Goal: Task Accomplishment & Management: Manage account settings

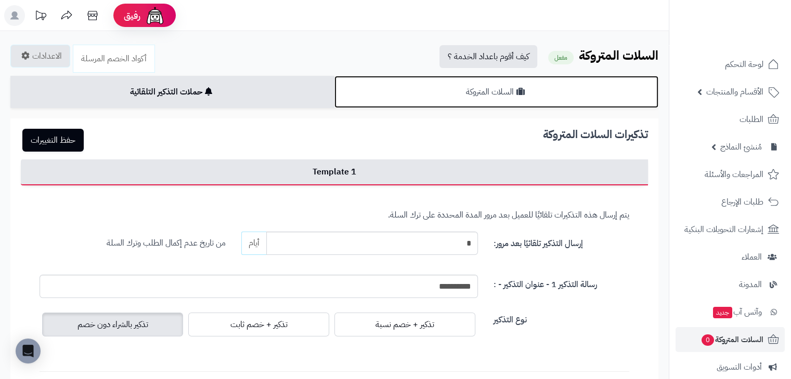
click at [436, 90] on link "السلات المتروكة" at bounding box center [496, 92] width 324 height 32
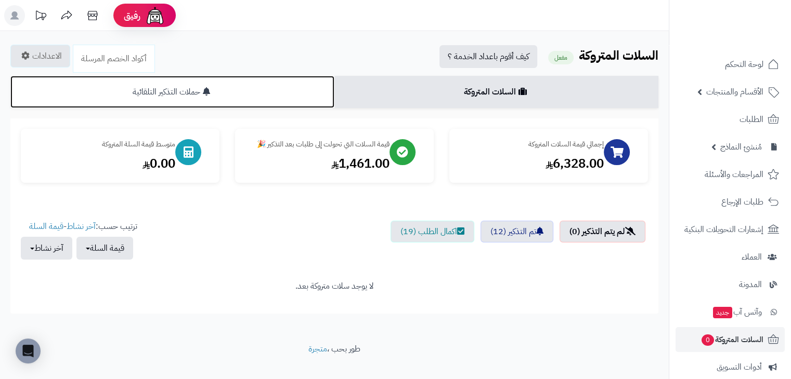
click at [264, 97] on link "حملات التذكير التلقائية" at bounding box center [172, 92] width 324 height 32
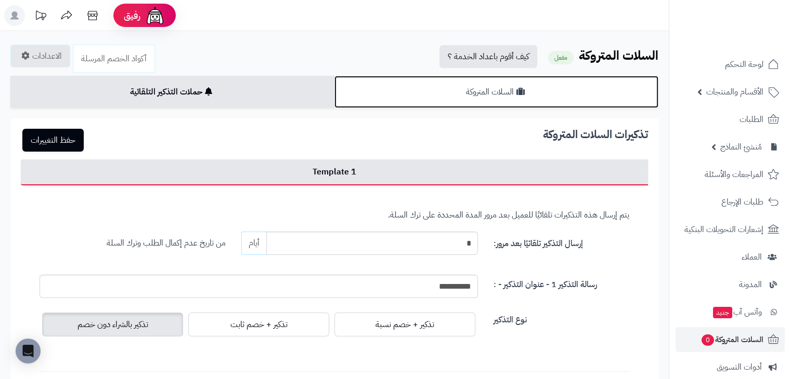
click at [409, 83] on link "السلات المتروكة" at bounding box center [496, 92] width 324 height 32
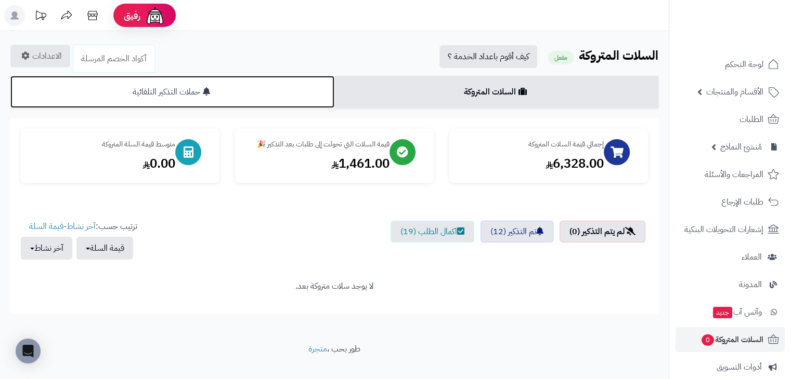
click at [291, 88] on link "حملات التذكير التلقائية" at bounding box center [172, 92] width 324 height 32
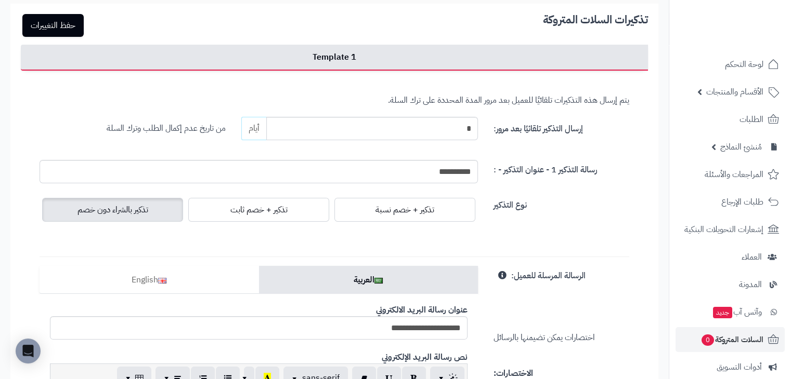
scroll to position [189, 0]
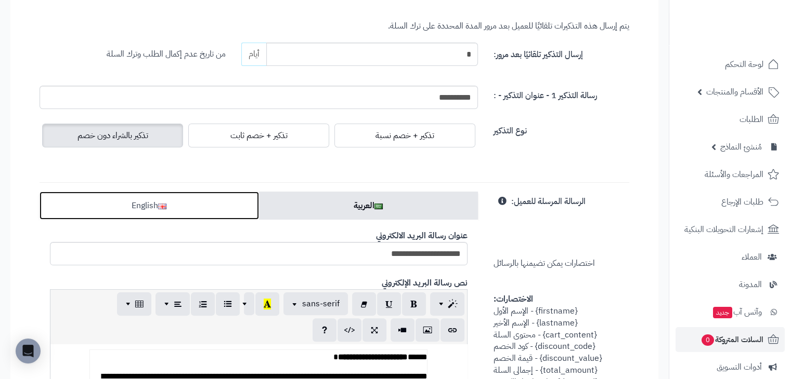
click at [210, 204] on link "English" at bounding box center [149, 206] width 219 height 28
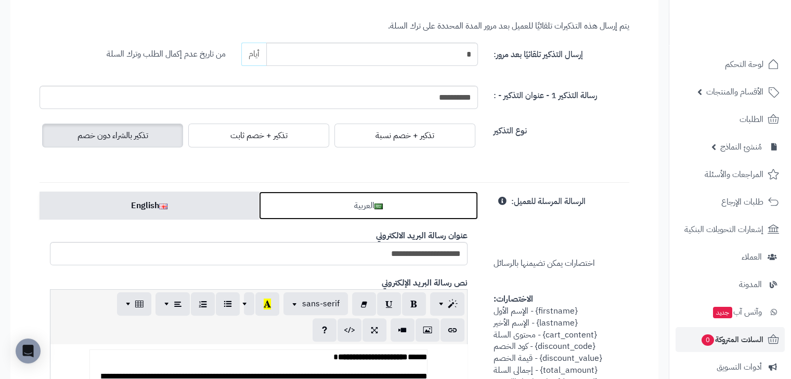
click at [320, 204] on link "العربية" at bounding box center [368, 206] width 219 height 28
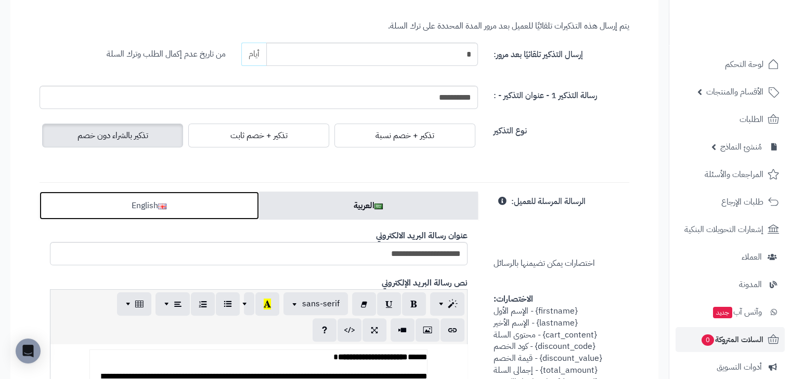
click at [216, 206] on link "English" at bounding box center [149, 206] width 219 height 28
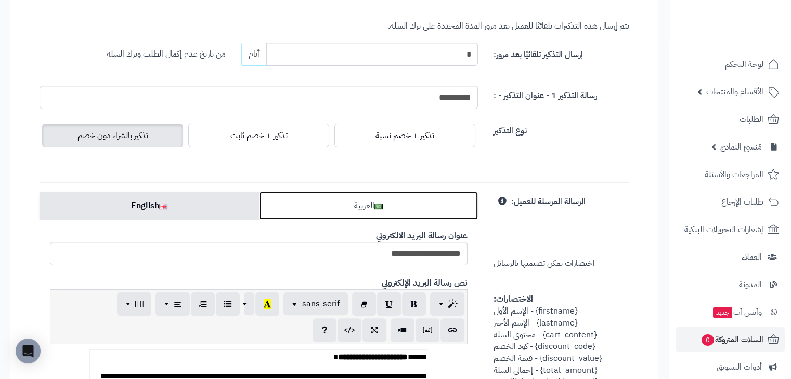
click at [321, 192] on link "العربية" at bounding box center [368, 206] width 219 height 28
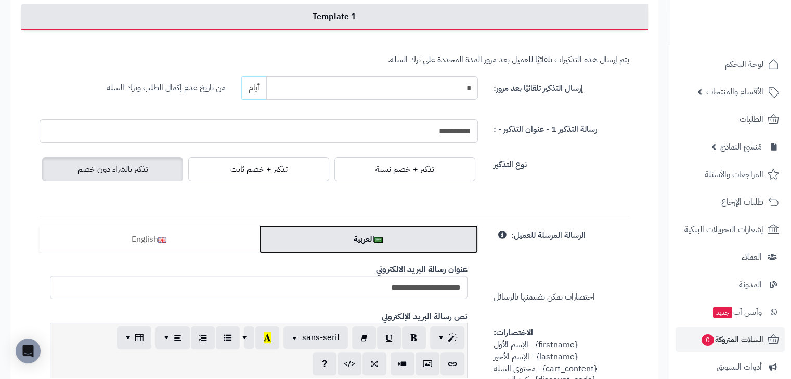
scroll to position [137, 0]
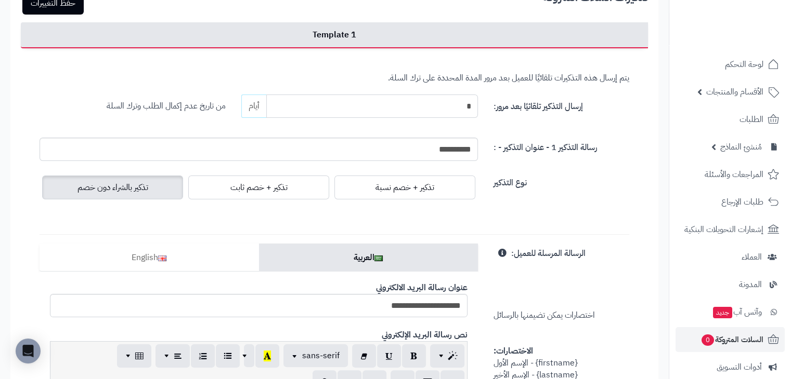
click at [392, 103] on input "*" at bounding box center [372, 106] width 212 height 23
click at [540, 129] on div "**********" at bounding box center [334, 143] width 605 height 35
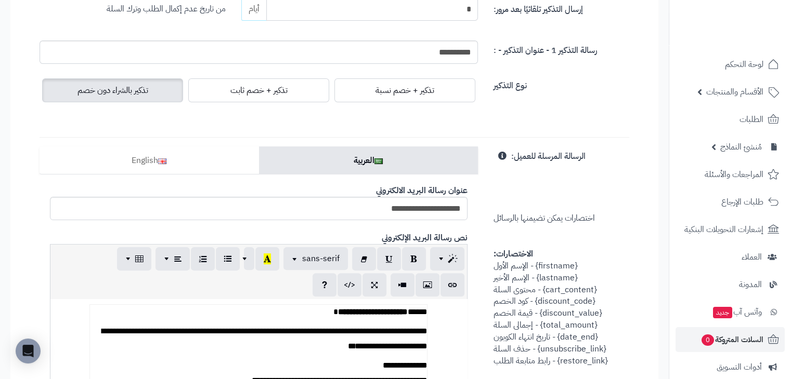
scroll to position [260, 0]
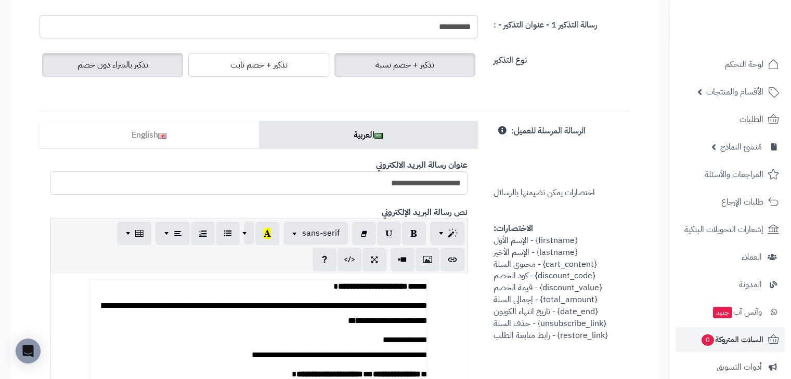
click at [386, 64] on span "تذكير + خصم نسبة" at bounding box center [404, 65] width 59 height 12
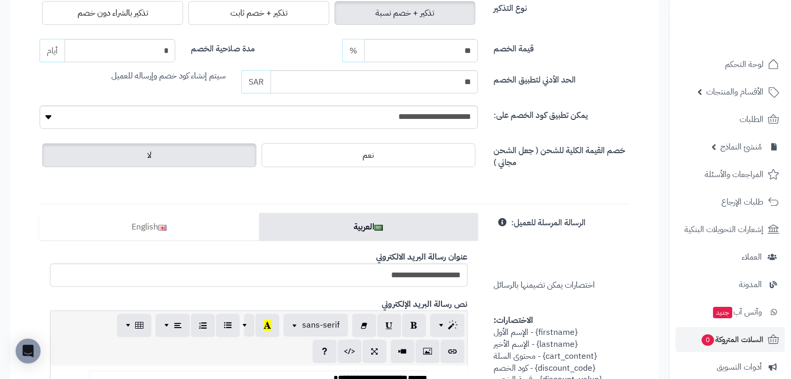
scroll to position [104, 0]
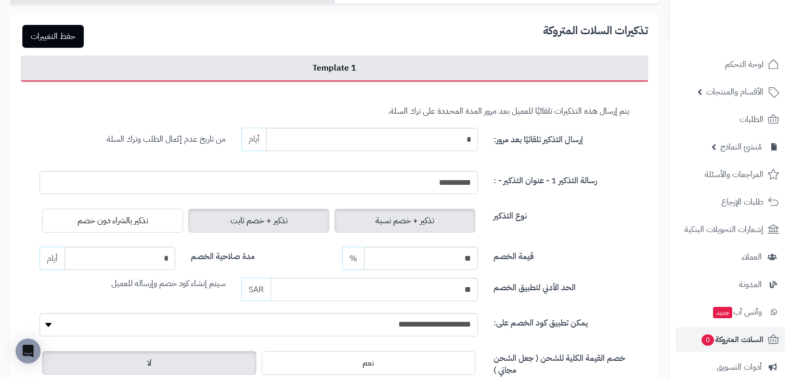
click at [283, 223] on span "تذكير + خصم ثابت" at bounding box center [258, 221] width 57 height 12
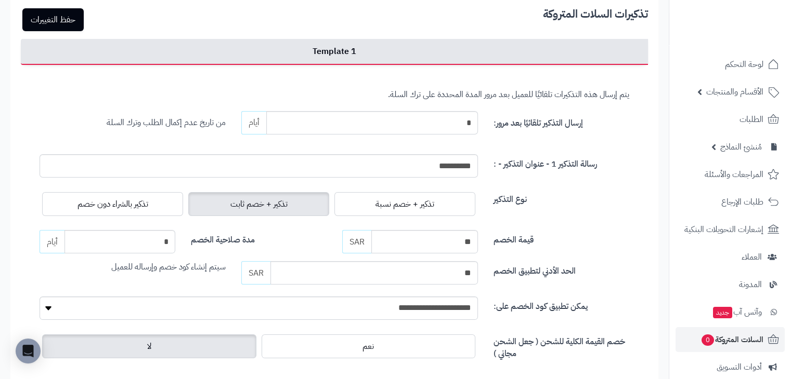
scroll to position [0, 0]
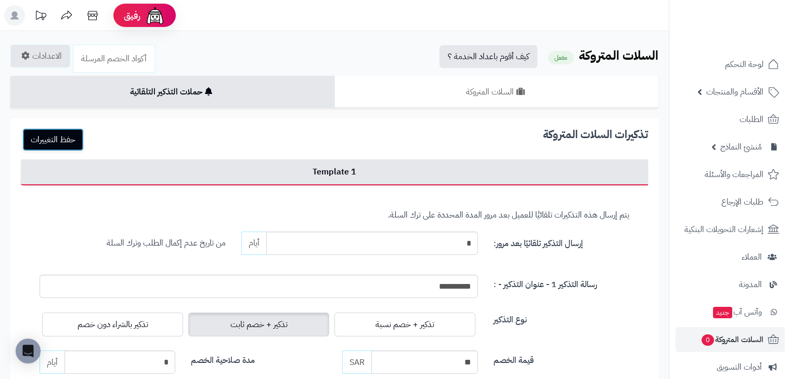
click at [46, 142] on button "حفظ التغييرات" at bounding box center [52, 139] width 61 height 23
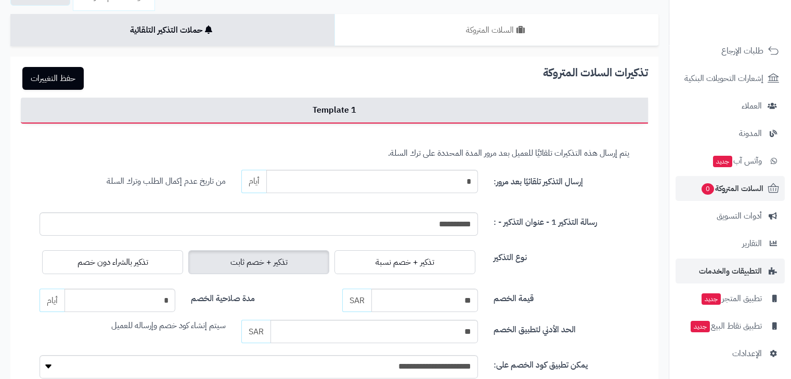
scroll to position [156, 0]
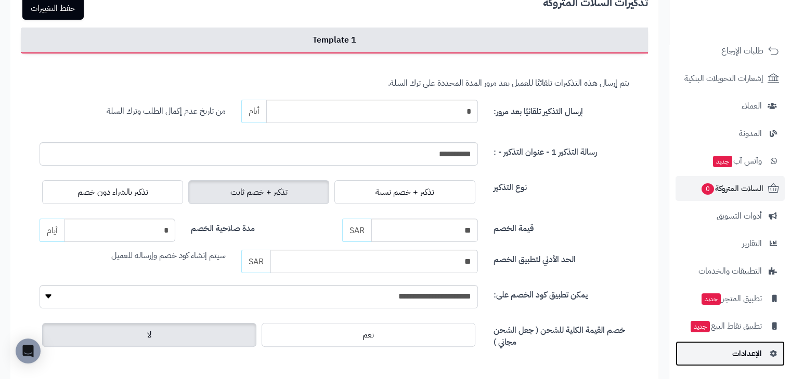
click at [748, 354] on span "الإعدادات" at bounding box center [747, 354] width 30 height 15
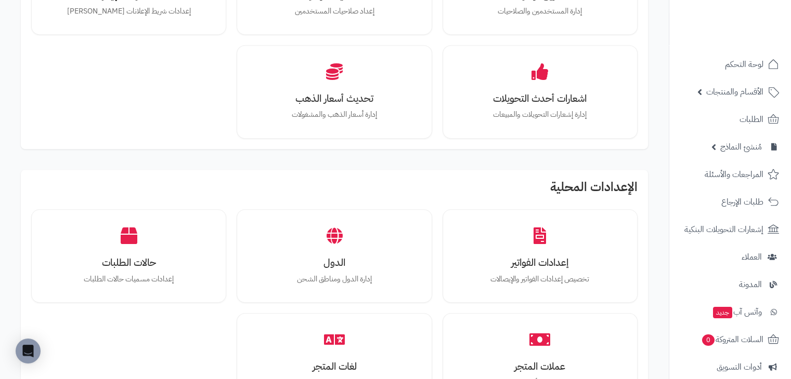
scroll to position [936, 0]
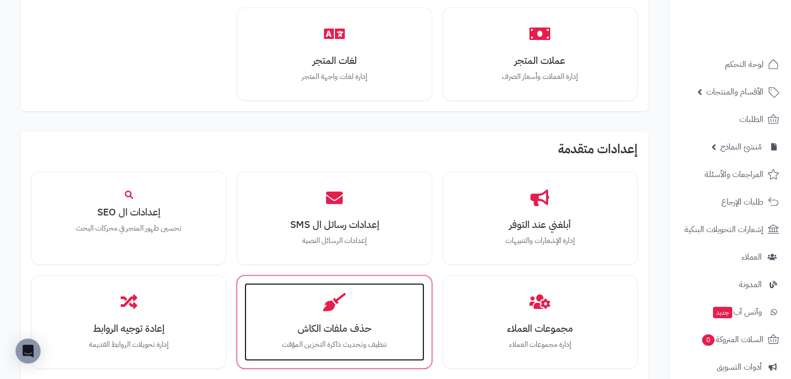
click at [346, 302] on div "حذف ملفات الكاش تنظيف وتحديث ذاكرة التخزين المؤقت" at bounding box center [333, 322] width 179 height 78
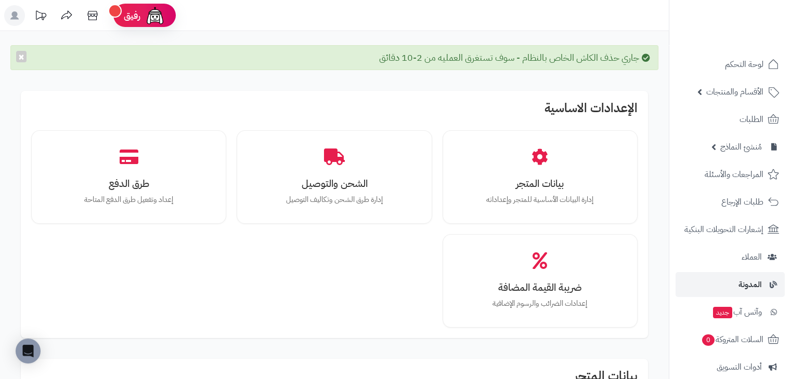
scroll to position [151, 0]
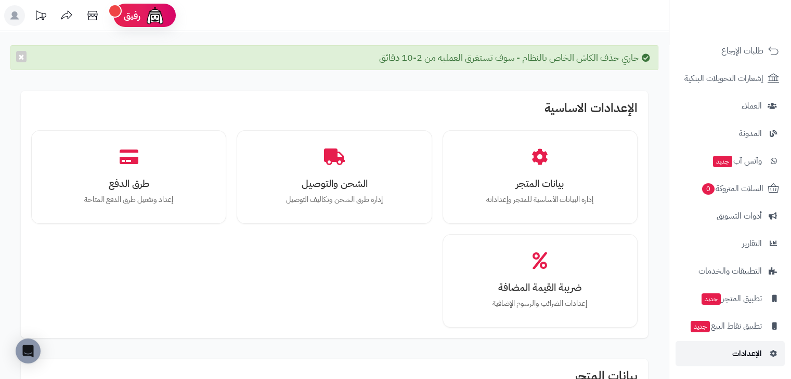
click at [748, 354] on span "الإعدادات" at bounding box center [747, 354] width 30 height 15
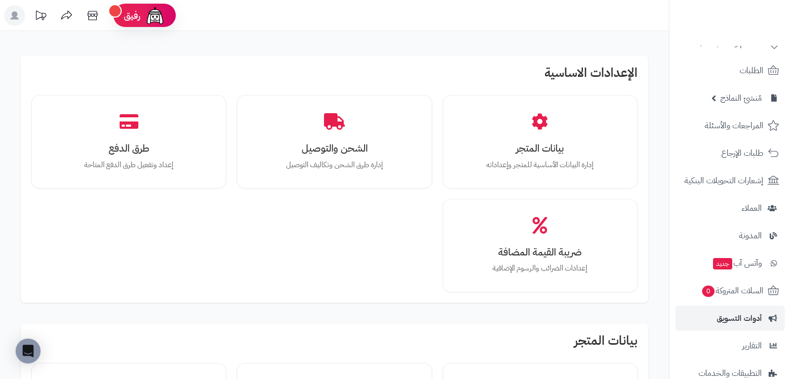
scroll to position [104, 0]
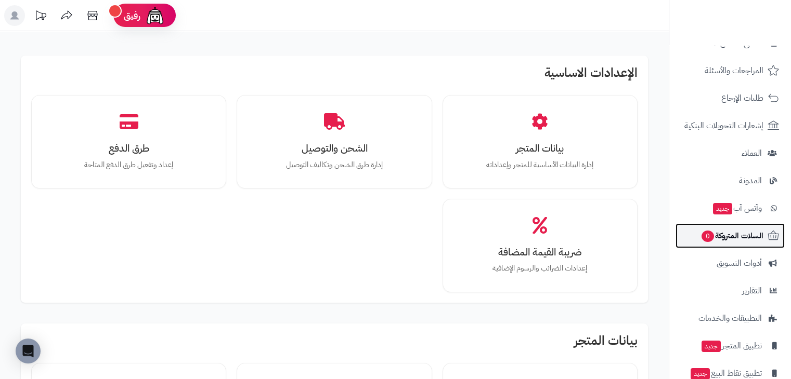
click at [757, 240] on span "السلات المتروكة 0" at bounding box center [731, 236] width 63 height 15
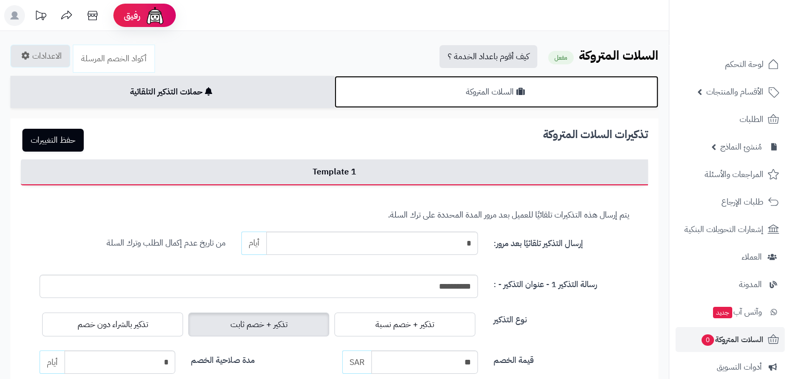
click at [449, 100] on link "السلات المتروكة" at bounding box center [496, 92] width 324 height 32
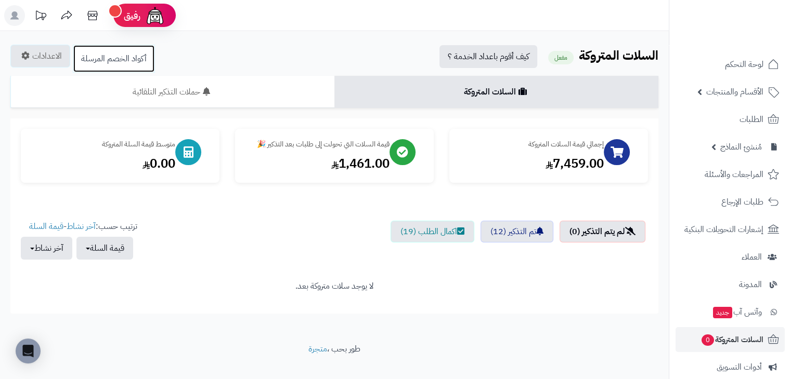
click at [114, 59] on link "أكواد الخصم المرسلة" at bounding box center [114, 59] width 82 height 28
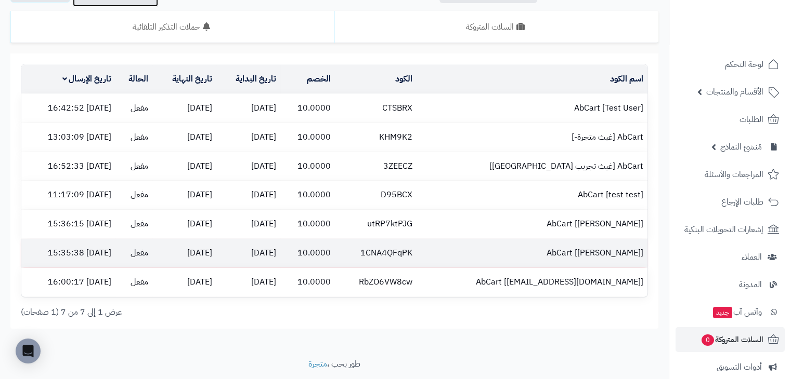
scroll to position [47, 0]
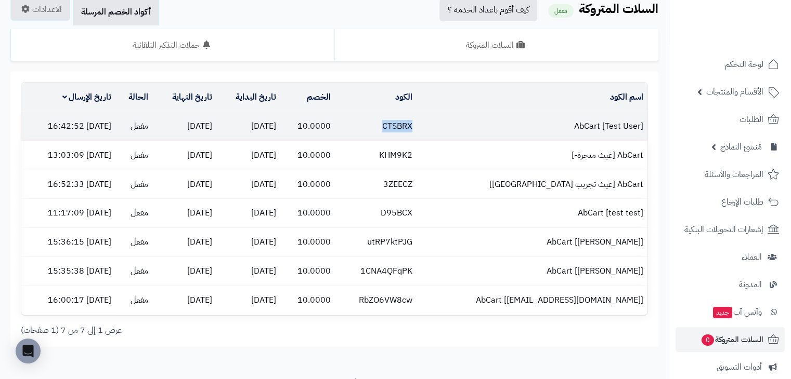
drag, startPoint x: 474, startPoint y: 127, endPoint x: 421, endPoint y: 126, distance: 53.0
click at [416, 126] on td "CTSBRX" at bounding box center [375, 126] width 81 height 29
click at [335, 127] on td "10.0000" at bounding box center [307, 126] width 55 height 29
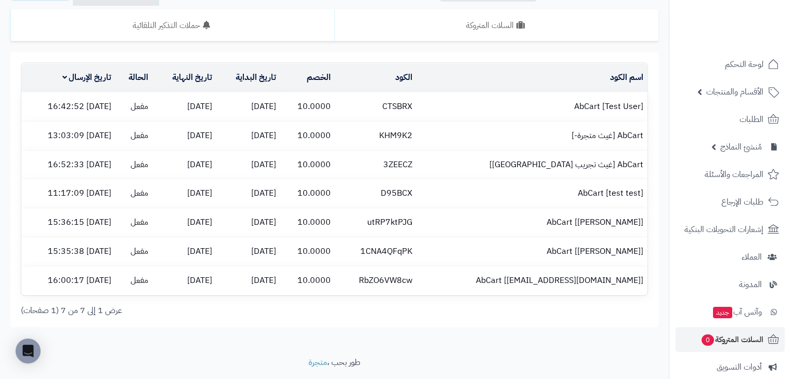
scroll to position [0, 0]
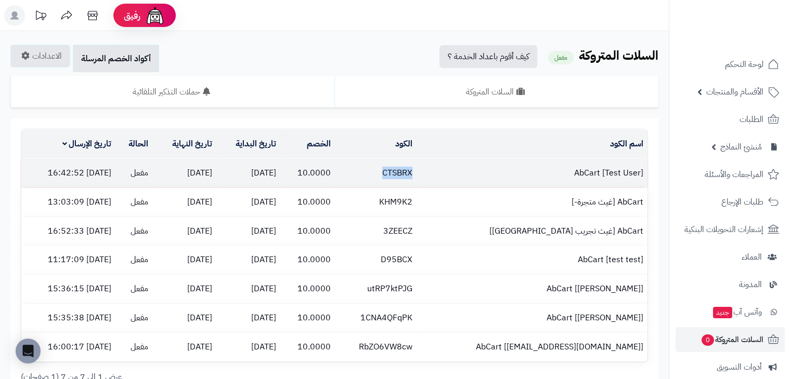
drag, startPoint x: 480, startPoint y: 175, endPoint x: 430, endPoint y: 177, distance: 49.9
click at [430, 177] on tr "AbCart [Test User] CTSBRX 10.0000 [DATE] [DATE] مفعل [DATE] 16:42:52" at bounding box center [334, 173] width 626 height 29
click at [416, 168] on td "CTSBRX" at bounding box center [375, 173] width 81 height 29
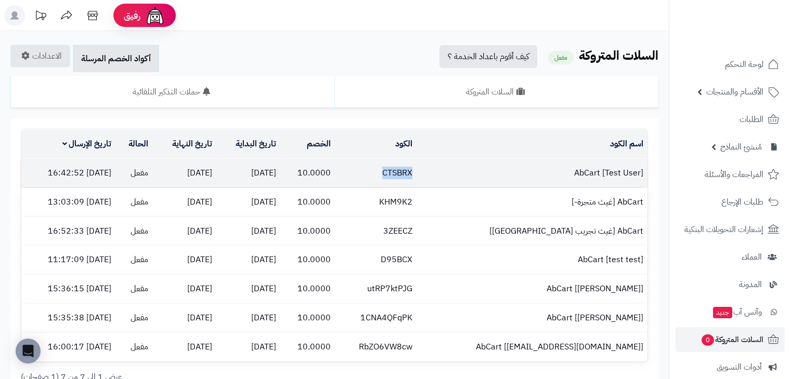
click at [400, 165] on td "CTSBRX" at bounding box center [375, 173] width 81 height 29
click at [335, 173] on td "10.0000" at bounding box center [307, 173] width 55 height 29
click at [403, 175] on td "CTSBRX" at bounding box center [375, 173] width 81 height 29
click at [281, 171] on td "[DATE]" at bounding box center [248, 173] width 64 height 29
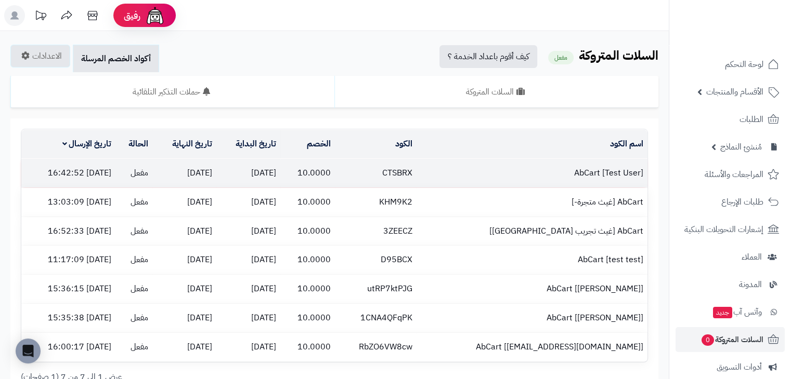
click at [281, 171] on td "[DATE]" at bounding box center [248, 173] width 64 height 29
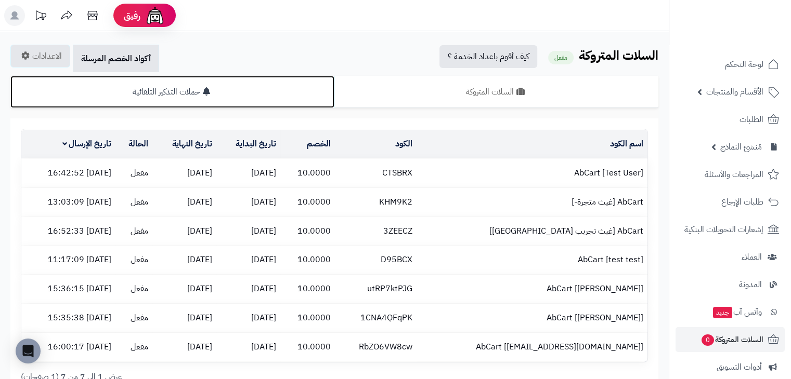
click at [255, 89] on link "حملات التذكير التلقائية" at bounding box center [172, 92] width 324 height 32
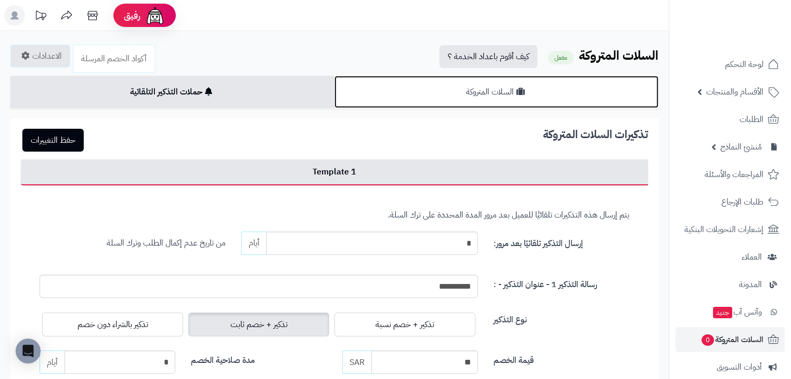
click at [449, 89] on link "السلات المتروكة" at bounding box center [496, 92] width 324 height 32
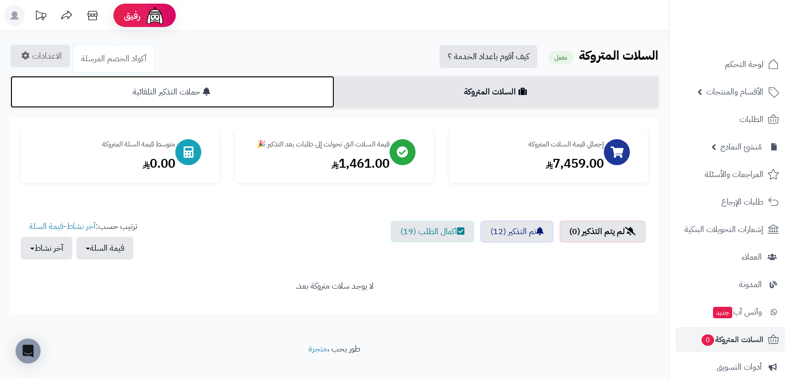
click at [270, 106] on link "حملات التذكير التلقائية" at bounding box center [172, 92] width 324 height 32
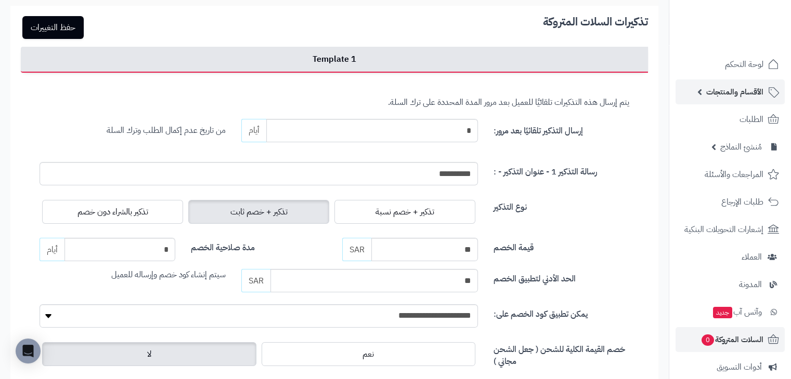
scroll to position [104, 0]
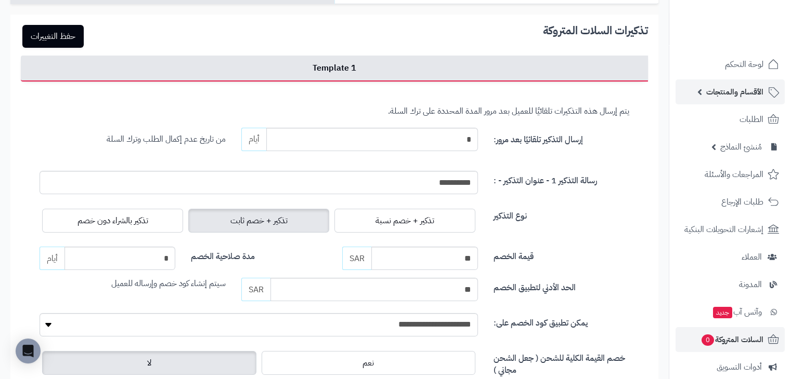
click at [711, 90] on span "الأقسام والمنتجات" at bounding box center [734, 92] width 57 height 15
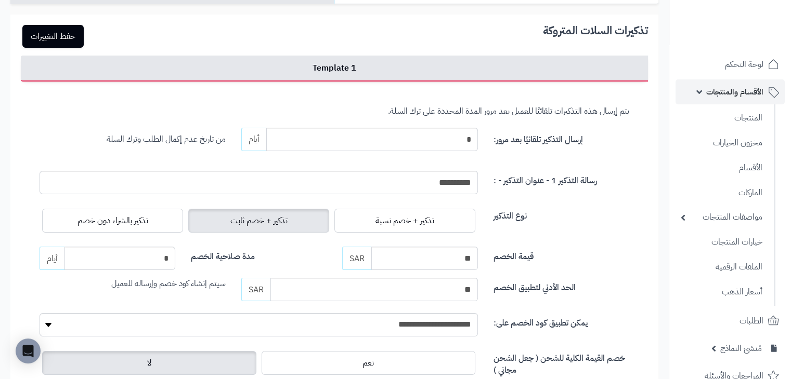
click at [711, 90] on span "الأقسام والمنتجات" at bounding box center [734, 92] width 57 height 15
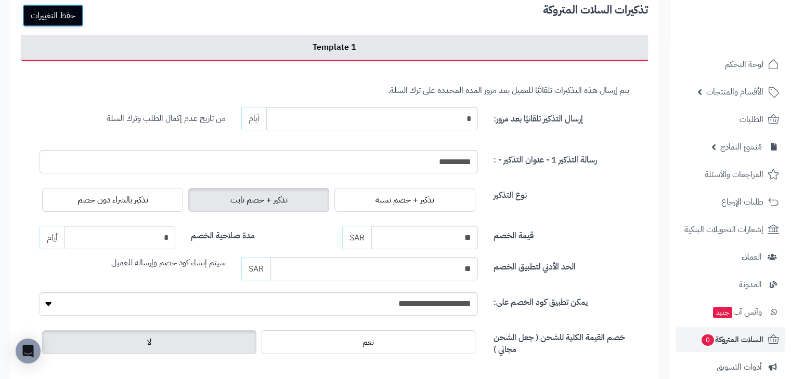
scroll to position [0, 0]
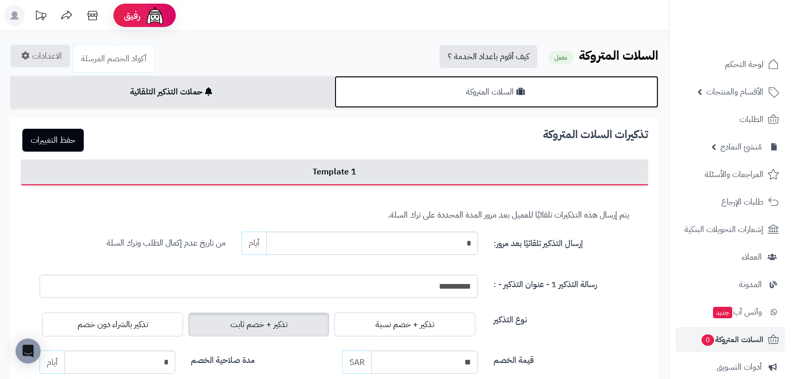
click at [430, 93] on link "السلات المتروكة" at bounding box center [496, 92] width 324 height 32
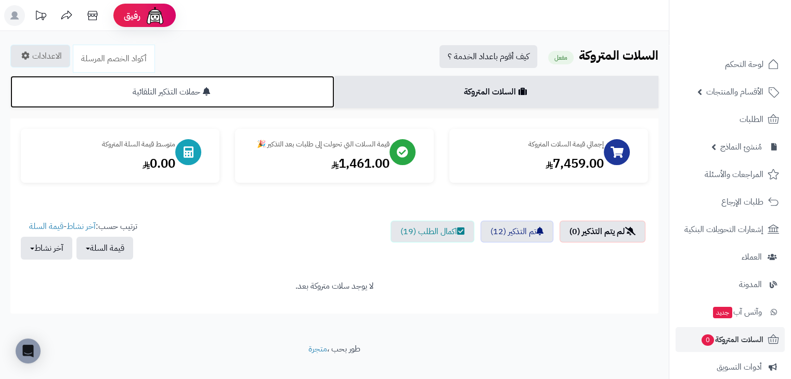
click at [304, 98] on link "حملات التذكير التلقائية" at bounding box center [172, 92] width 324 height 32
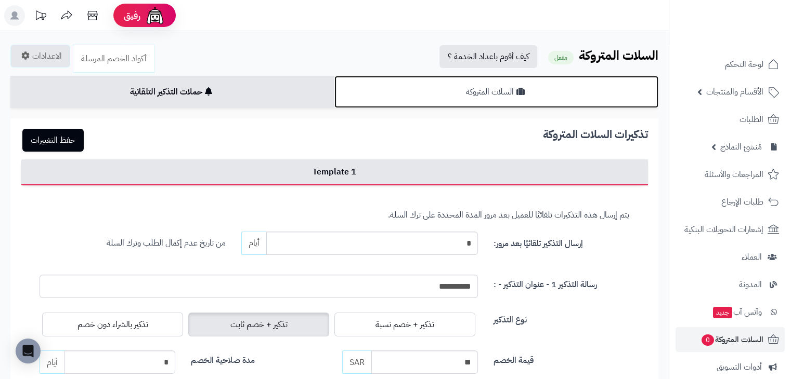
click at [443, 95] on link "السلات المتروكة" at bounding box center [496, 92] width 324 height 32
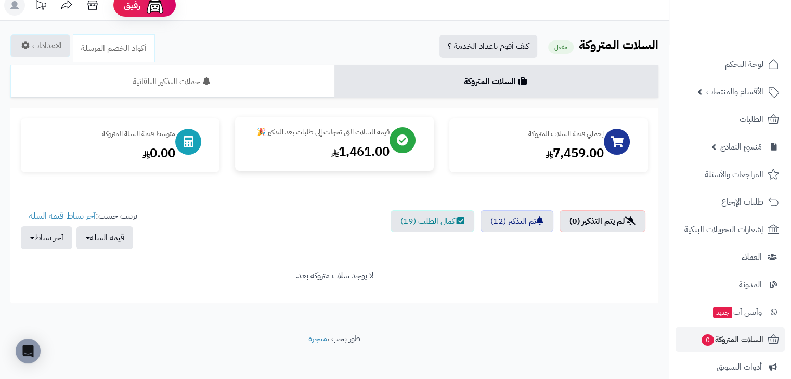
scroll to position [16, 0]
